Goal: Navigation & Orientation: Find specific page/section

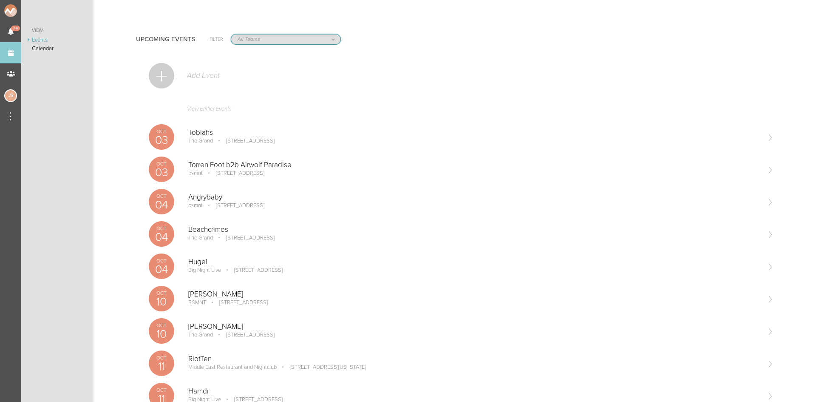
click at [247, 36] on select "All Teams Scorpion Bar FW Jakeshore Breakbomb bsmnt Sonia Z3LLA FWD Flynn's Fir…" at bounding box center [285, 39] width 109 height 10
select select "1790"
click at [231, 34] on select "All Teams Scorpion Bar FW Jakeshore Breakbomb bsmnt Sonia Z3LLA FWD Flynn's Fir…" at bounding box center [285, 39] width 109 height 10
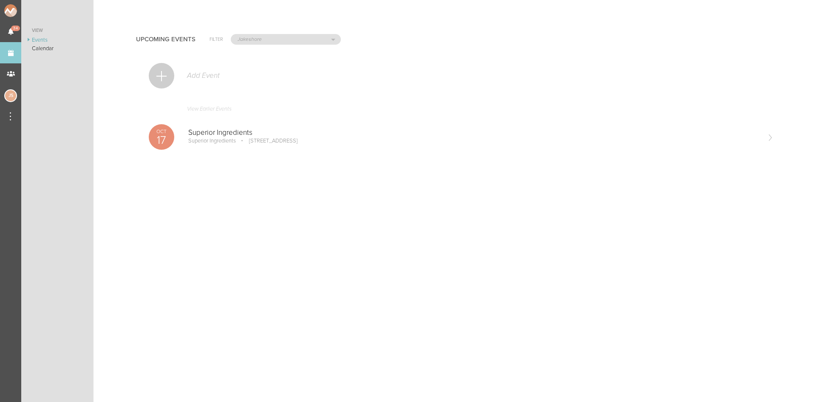
click at [226, 108] on link "View Earlier Events" at bounding box center [461, 111] width 625 height 20
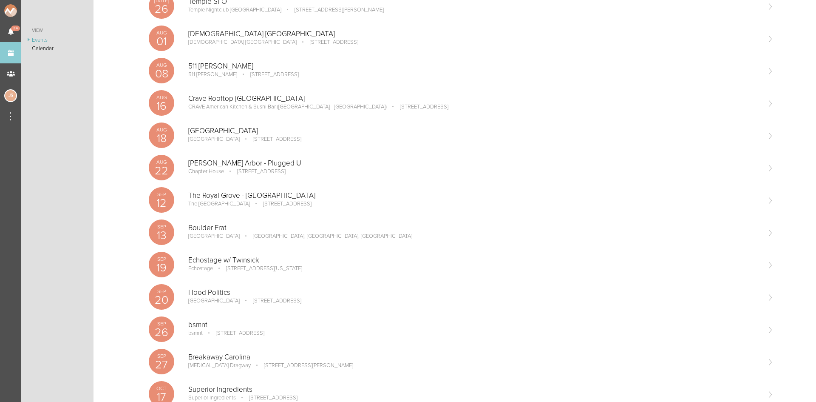
scroll to position [746, 0]
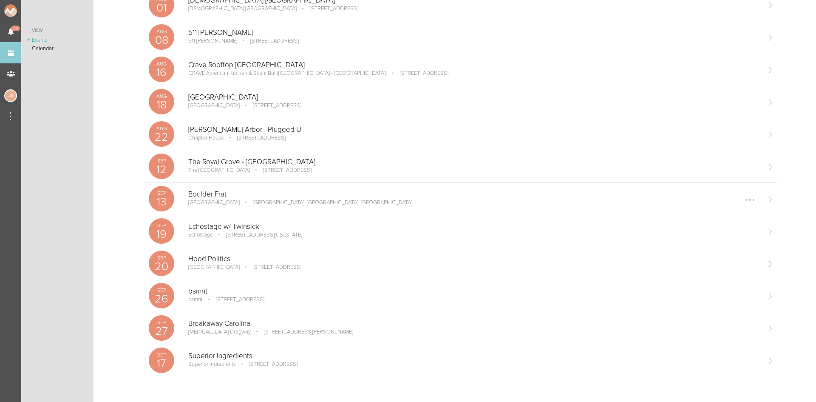
click at [241, 199] on p "Boulder, CO, USA" at bounding box center [326, 202] width 171 height 7
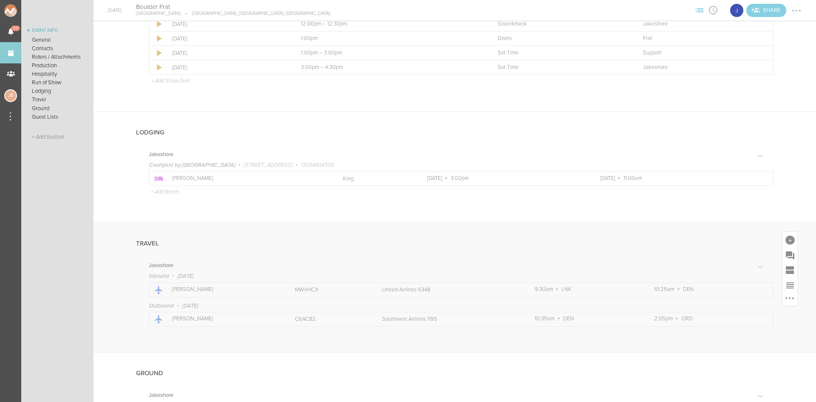
scroll to position [807, 0]
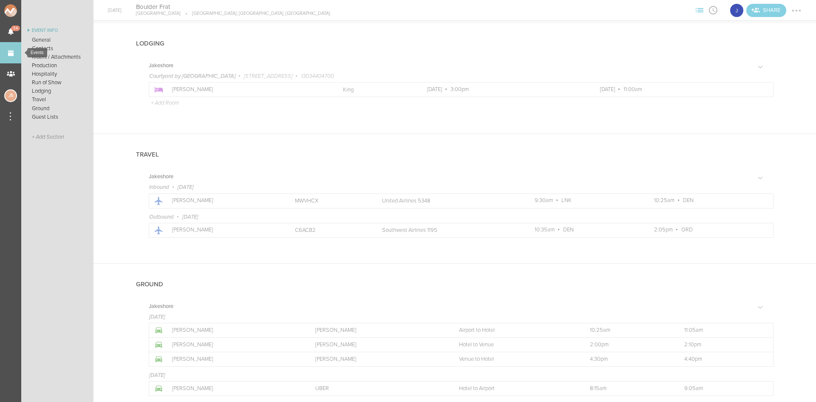
click at [11, 52] on link "Events" at bounding box center [10, 52] width 21 height 21
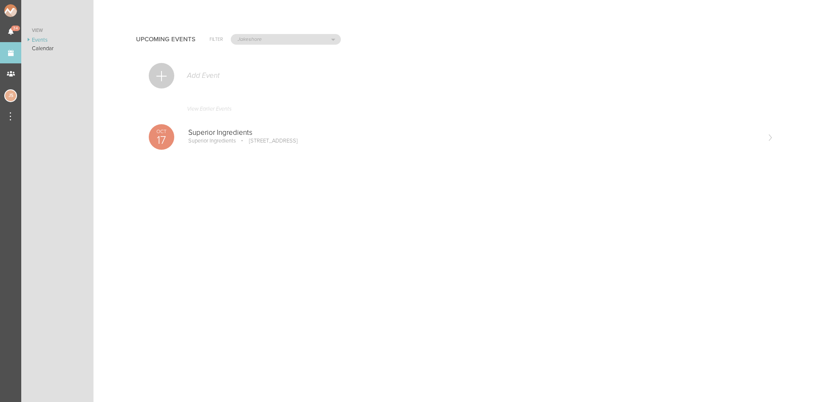
click at [223, 108] on link "View Earlier Events" at bounding box center [461, 111] width 625 height 20
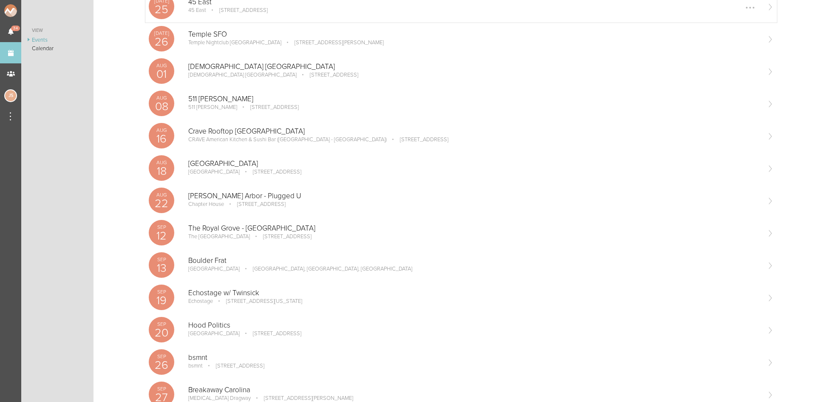
scroll to position [680, 0]
click at [301, 300] on p "2135 Queens Chapel Rd NE, Washington, DC 20018, USA" at bounding box center [258, 300] width 88 height 7
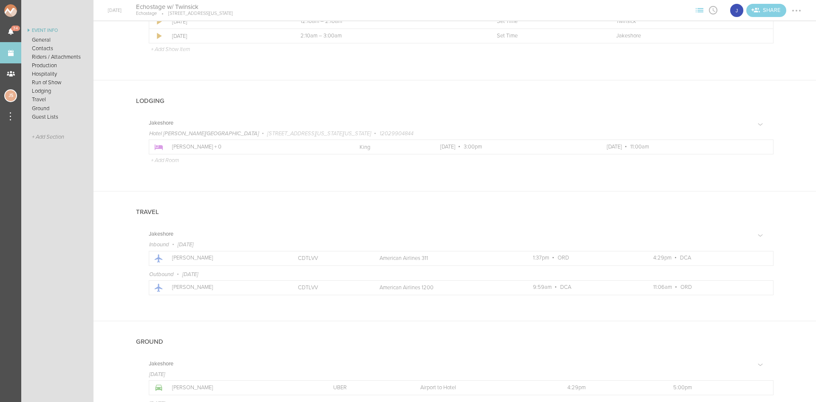
scroll to position [765, 0]
click at [4, 54] on link "Events" at bounding box center [10, 52] width 21 height 21
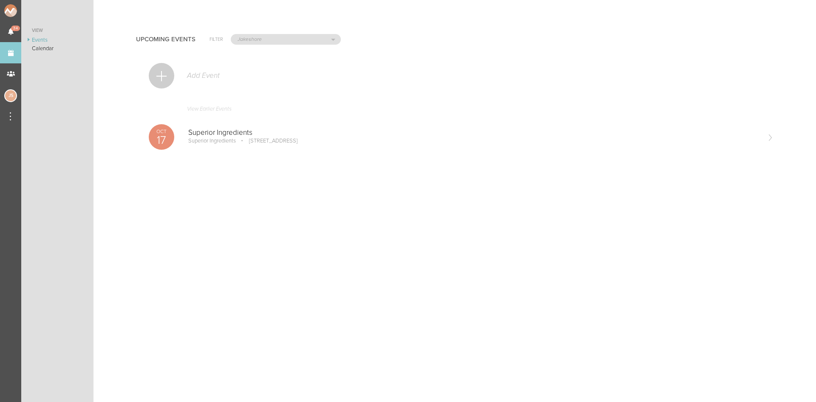
click at [229, 110] on link "View Earlier Events" at bounding box center [461, 111] width 625 height 20
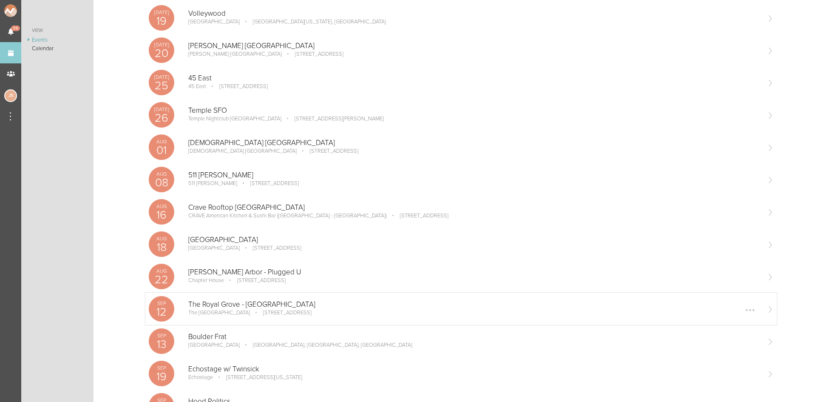
scroll to position [637, 0]
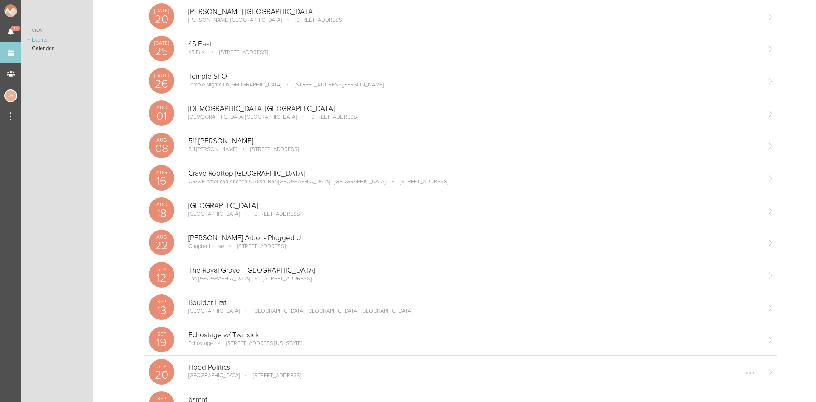
click at [238, 370] on p "Hood Politics" at bounding box center [474, 367] width 572 height 8
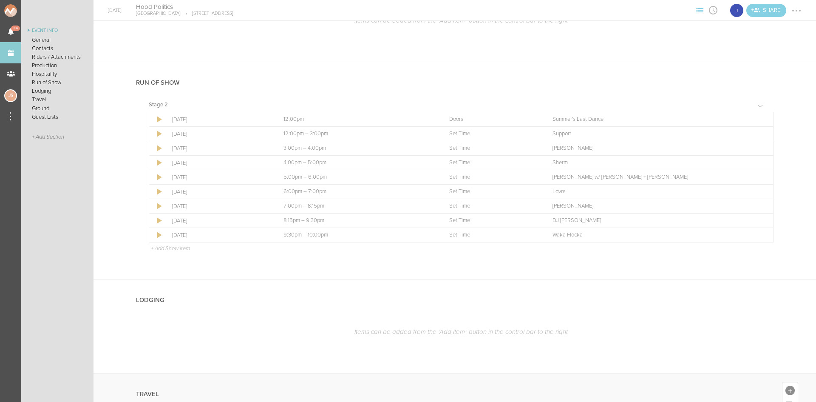
scroll to position [807, 0]
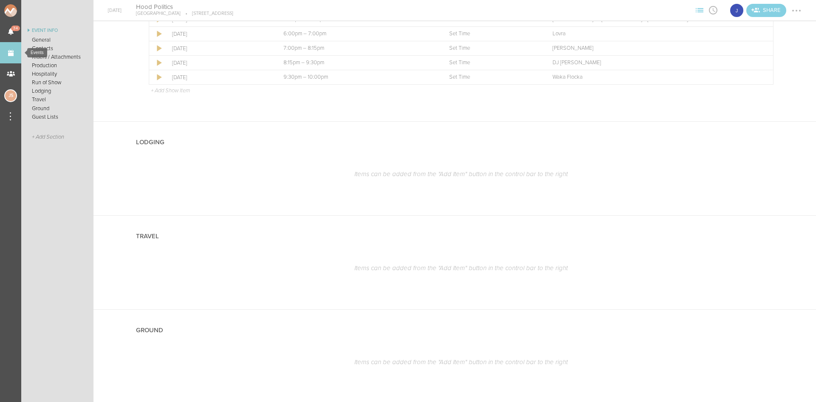
click at [2, 54] on link "Events" at bounding box center [10, 52] width 21 height 21
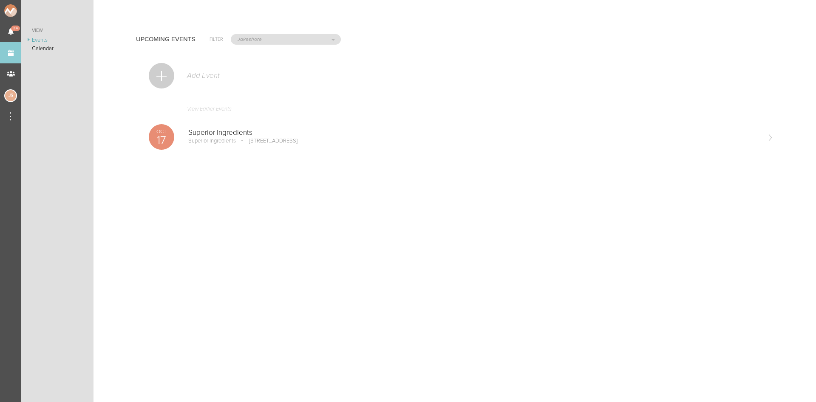
click at [211, 111] on link "View Earlier Events" at bounding box center [461, 111] width 625 height 20
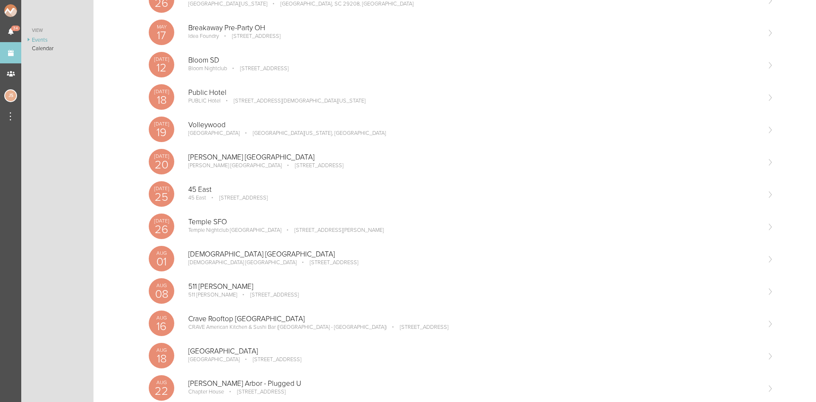
scroll to position [722, 0]
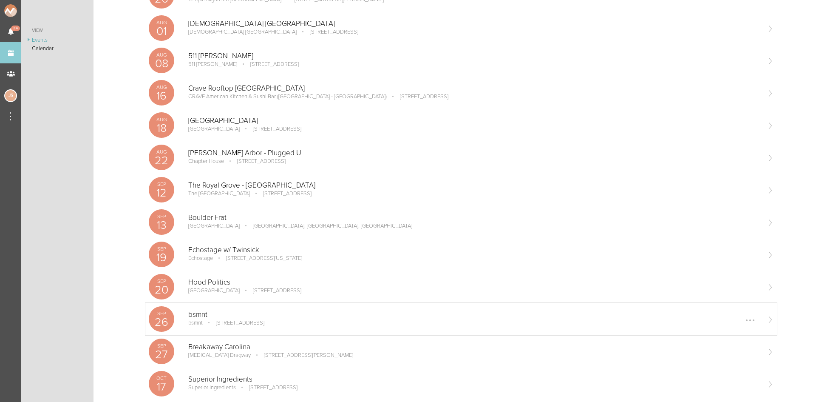
click at [260, 320] on p "[STREET_ADDRESS]" at bounding box center [234, 322] width 60 height 7
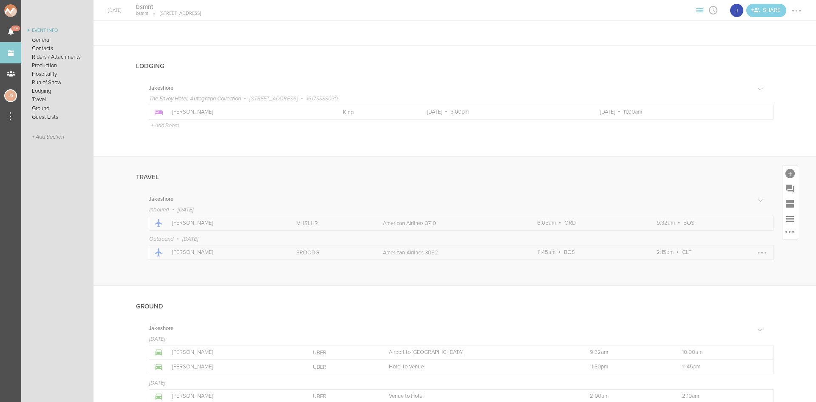
scroll to position [807, 0]
click at [11, 56] on link "Events" at bounding box center [10, 52] width 21 height 21
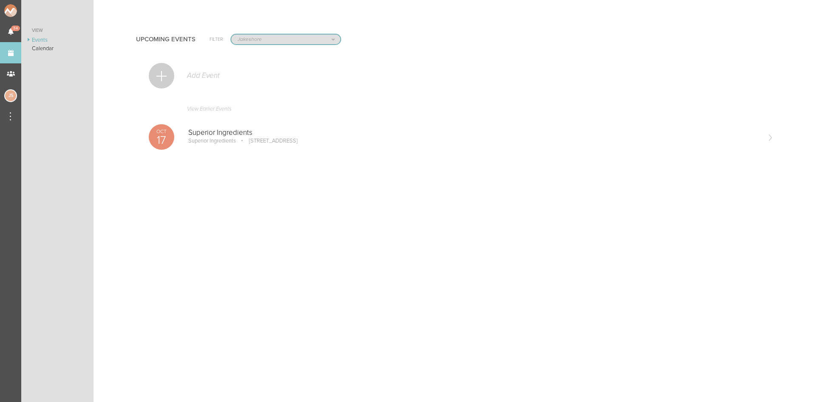
drag, startPoint x: 238, startPoint y: 39, endPoint x: 238, endPoint y: 43, distance: 4.3
click at [238, 40] on select "All Teams Scorpion Bar FW Jakeshore Breakbomb bsmnt [PERSON_NAME] Z3LLA FWD [PE…" at bounding box center [285, 39] width 109 height 10
drag, startPoint x: 153, startPoint y: 227, endPoint x: 153, endPoint y: 191, distance: 36.1
click at [152, 224] on div "Upcoming Events Filter All Teams Scorpion Bar FW Jakeshore Breakbomb bsmnt [PER…" at bounding box center [454, 201] width 722 height 402
click at [200, 107] on link "View Earlier Events" at bounding box center [461, 111] width 625 height 20
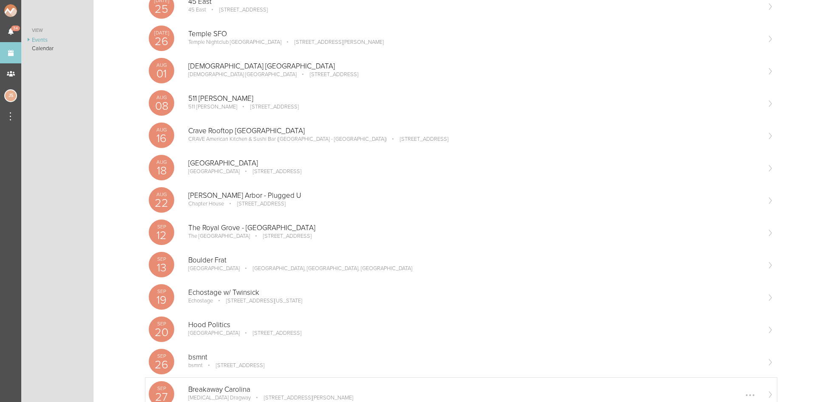
scroll to position [722, 0]
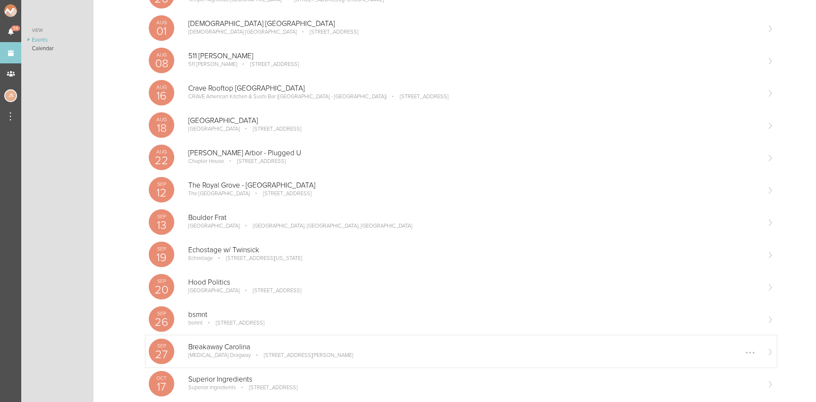
click at [219, 337] on div "[DATE] Breakaway Carolina [MEDICAL_DATA] Dragway [STREET_ADDRESS][PERSON_NAME] …" at bounding box center [460, 351] width 631 height 32
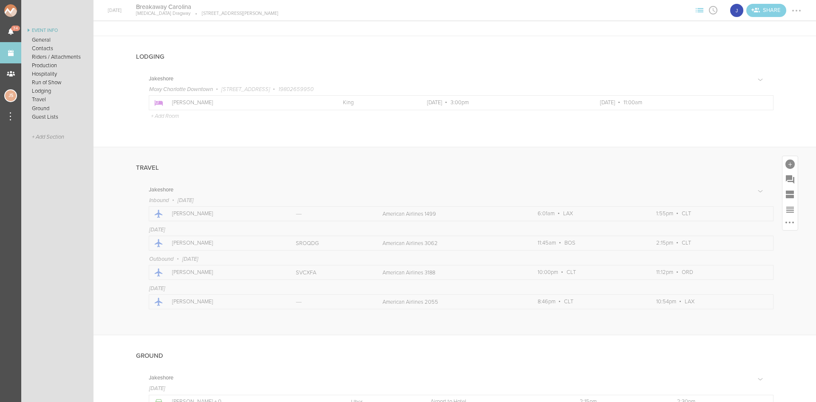
scroll to position [935, 0]
